Goal: Task Accomplishment & Management: Use online tool/utility

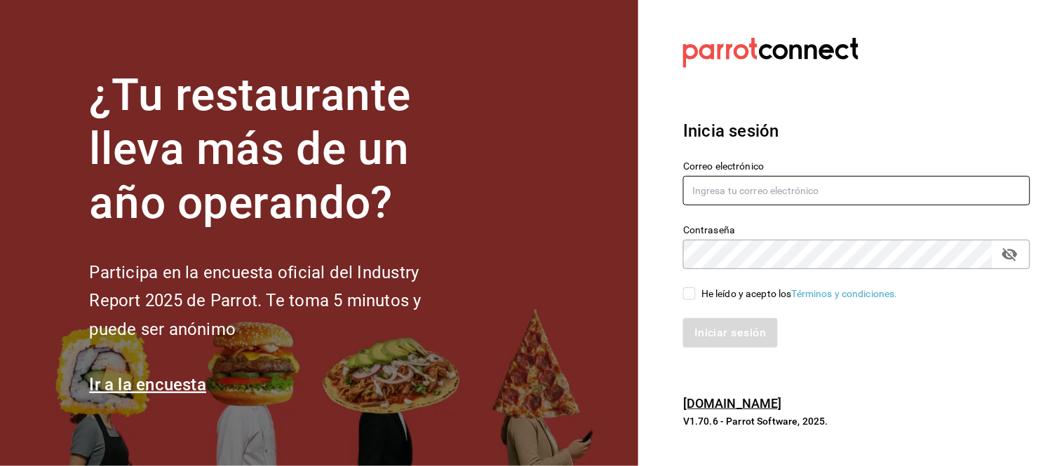
type input "hola@aderezocrea.com"
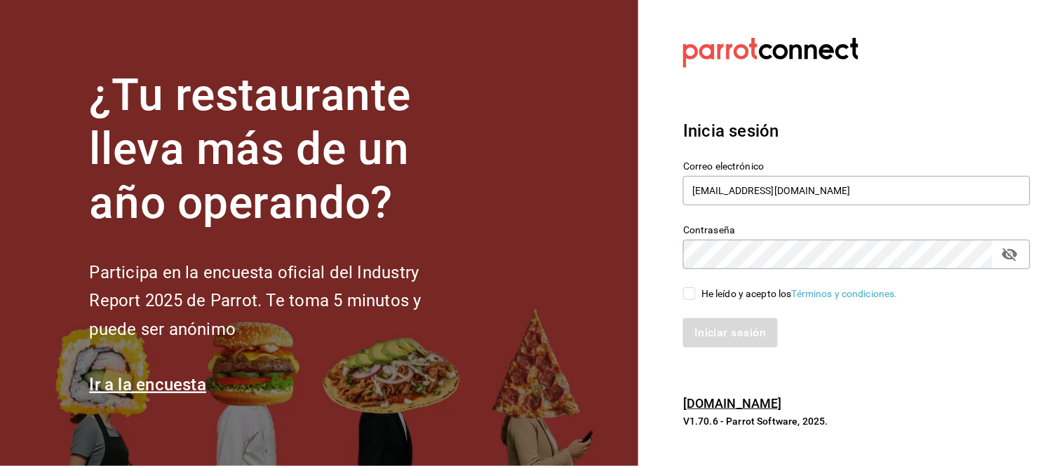
click at [717, 302] on div "Iniciar sesión" at bounding box center [848, 325] width 364 height 46
click at [675, 292] on div "He leído y acepto los Términos y condiciones." at bounding box center [848, 285] width 364 height 32
click at [687, 292] on input "He leído y acepto los Términos y condiciones." at bounding box center [689, 294] width 13 height 13
checkbox input "true"
click at [719, 323] on button "Iniciar sesión" at bounding box center [730, 332] width 95 height 29
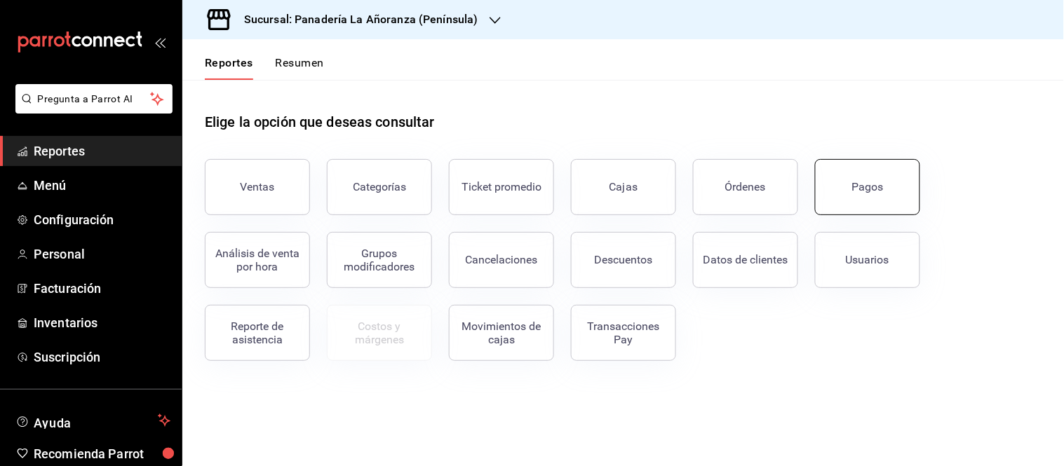
click at [879, 185] on div "Pagos" at bounding box center [868, 186] width 32 height 13
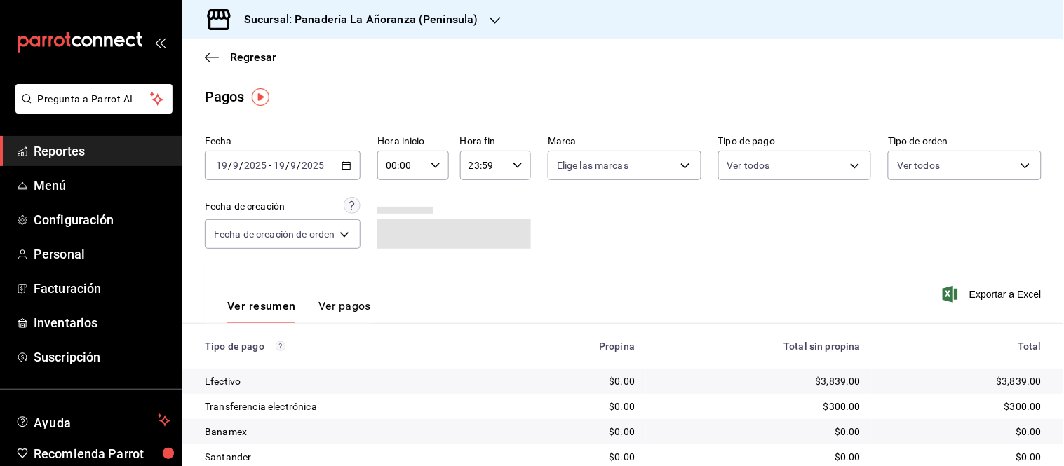
click at [275, 161] on input "19" at bounding box center [279, 165] width 13 height 11
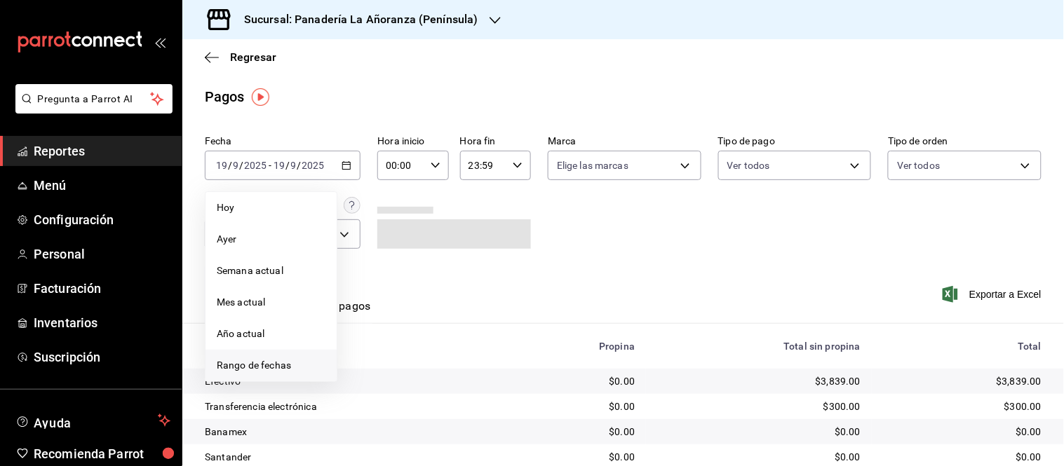
click at [290, 365] on span "Rango de fechas" at bounding box center [271, 365] width 109 height 15
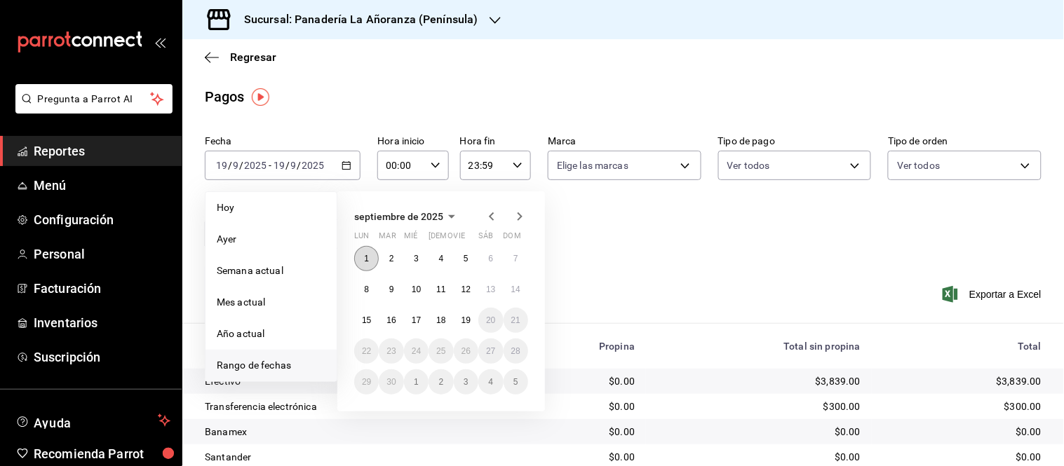
click at [367, 256] on abbr "1" at bounding box center [366, 259] width 5 height 10
click at [442, 323] on abbr "18" at bounding box center [440, 321] width 9 height 10
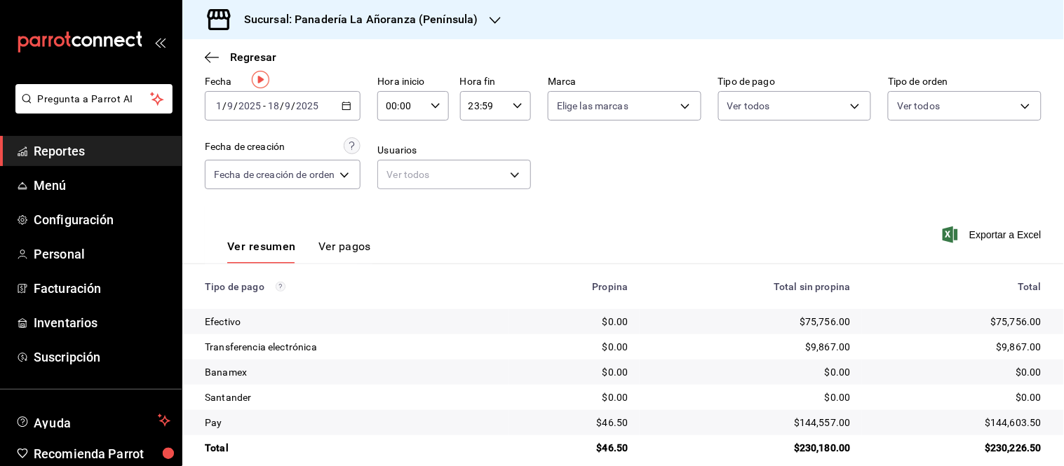
scroll to position [77, 0]
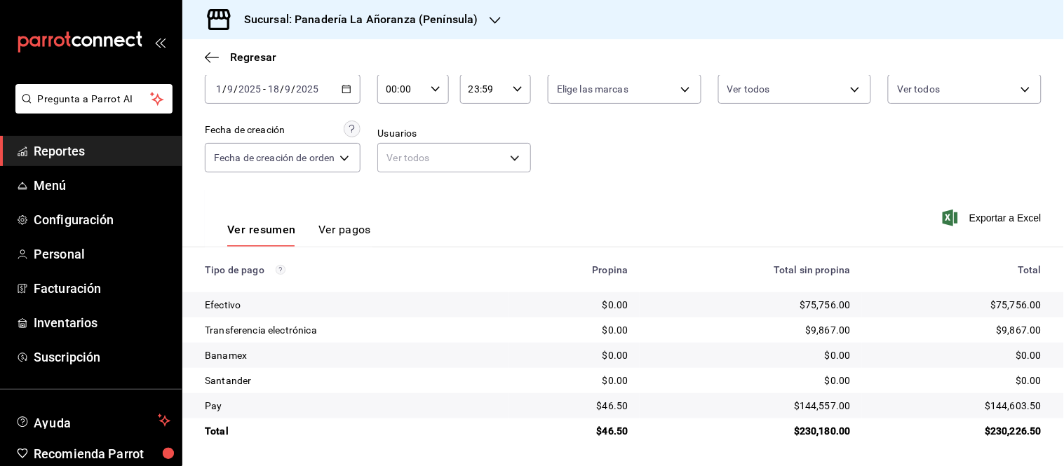
click at [409, 16] on h3 "Sucursal: Panadería La Añoranza (Península)" at bounding box center [355, 19] width 245 height 17
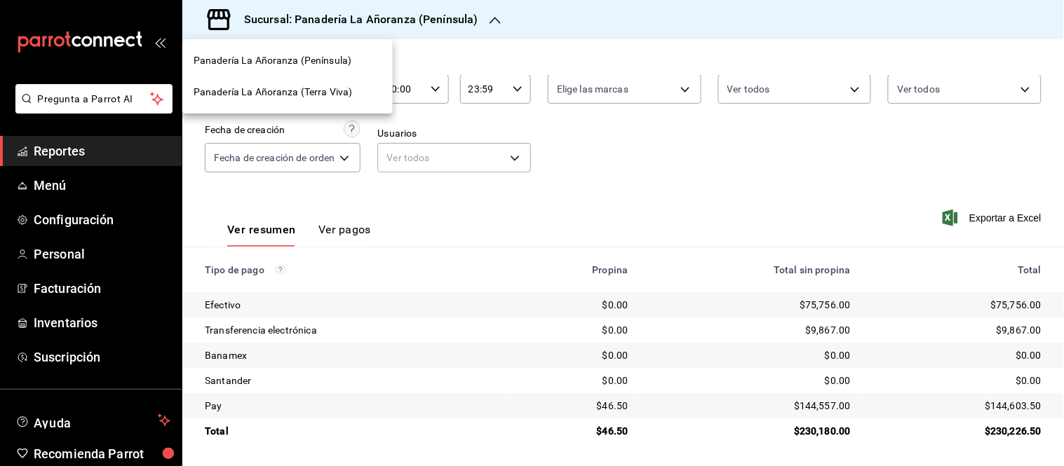
click at [313, 92] on span "Panadería La Añoranza (Terra Viva)" at bounding box center [273, 92] width 159 height 15
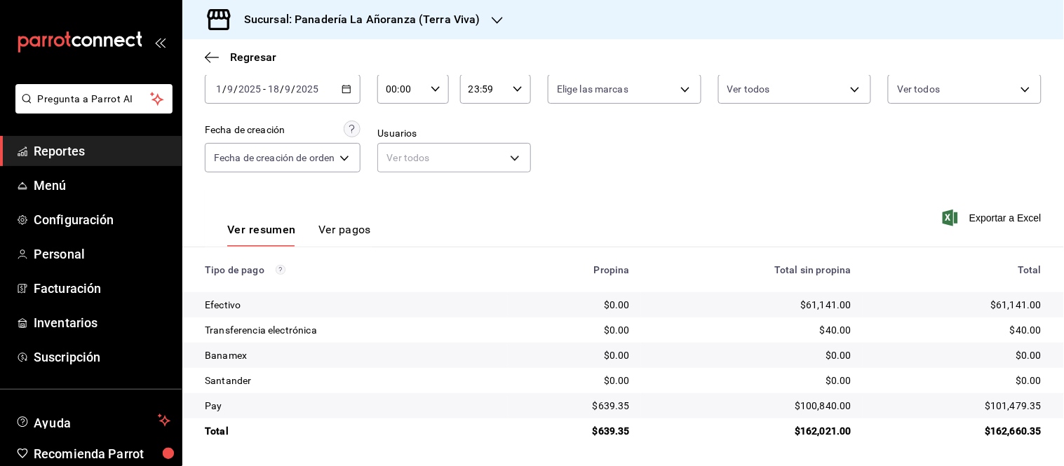
click at [299, 15] on h3 "Sucursal: Panadería La Añoranza (Terra Viva)" at bounding box center [357, 19] width 248 height 17
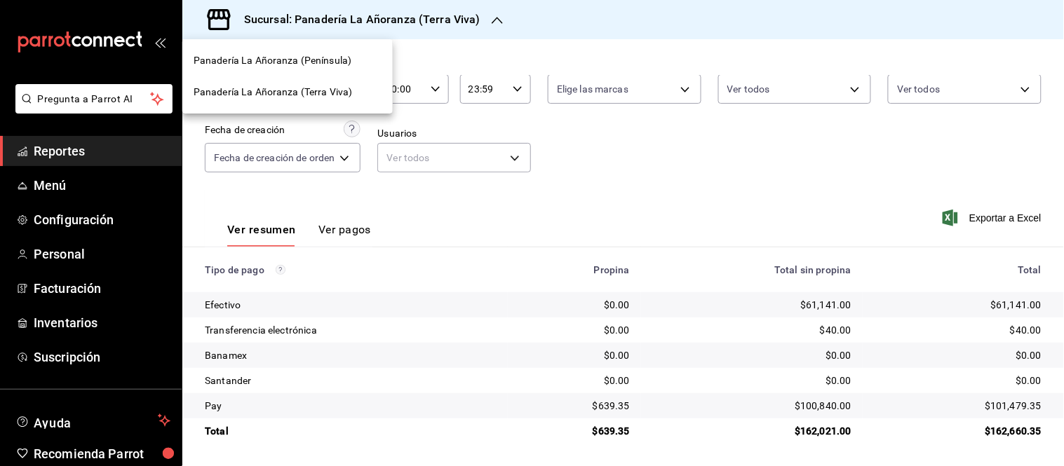
click at [323, 64] on span "Panadería La Añoranza (Península)" at bounding box center [273, 60] width 158 height 15
